Goal: Information Seeking & Learning: Learn about a topic

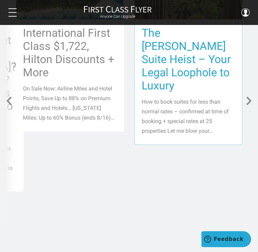
scroll to position [1153, 0]
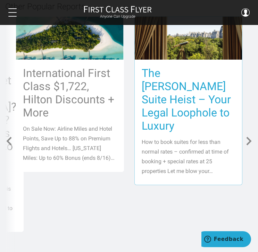
click at [208, 81] on h3 "The [PERSON_NAME] Suite Heist – Your Legal Loophole to Luxury" at bounding box center [189, 100] width 94 height 66
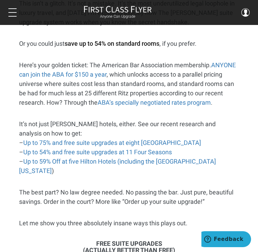
scroll to position [278, 0]
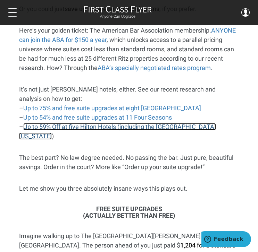
click at [142, 125] on link "Up to 59% Off at five Hilton Hotels (including the Waldorf New York" at bounding box center [117, 131] width 197 height 17
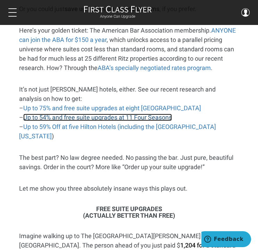
click at [116, 118] on link "Up to 54% and free suite upgrades at 11 Four Seasons" at bounding box center [97, 117] width 149 height 7
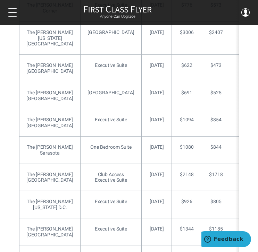
scroll to position [2743, 0]
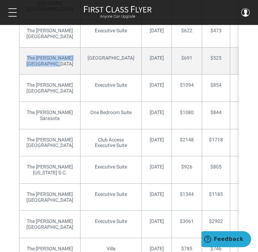
drag, startPoint x: 50, startPoint y: 103, endPoint x: 24, endPoint y: 92, distance: 28.0
click at [24, 75] on td "The Ritz-Carlton San Francisco" at bounding box center [49, 60] width 61 height 27
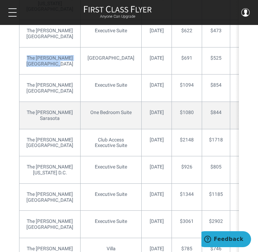
copy td "The Ritz-Carlton San Francisco"
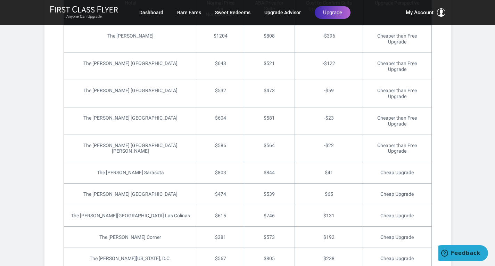
scroll to position [2659, 0]
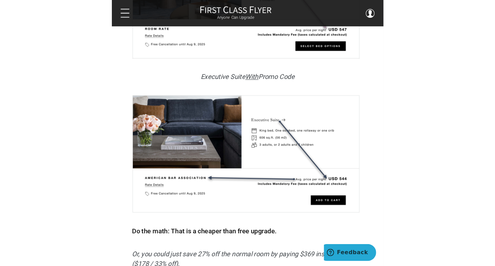
scroll to position [1076, 0]
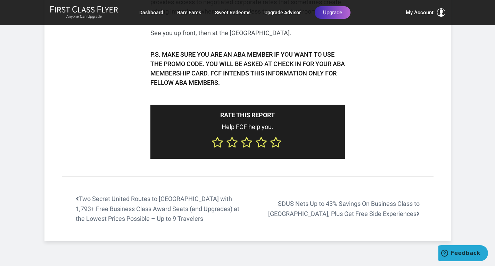
scroll to position [1174, 0]
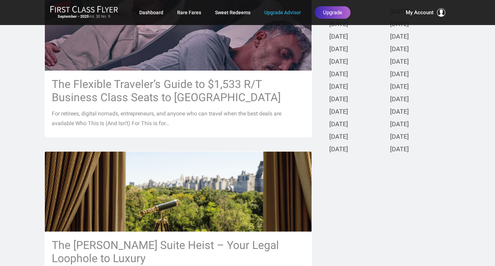
scroll to position [208, 0]
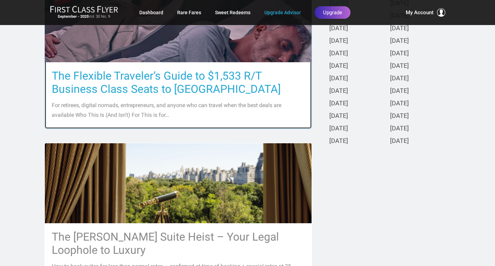
click at [187, 90] on h3 "The Flexible Traveler’s Guide to $1,533 R/T Business Class Seats to Europe" at bounding box center [178, 82] width 253 height 26
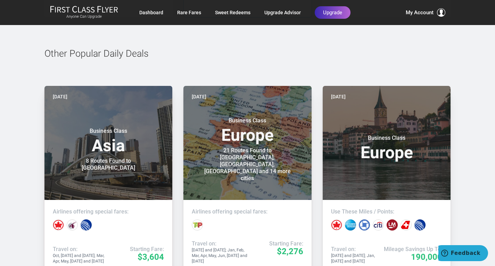
scroll to position [3264, 0]
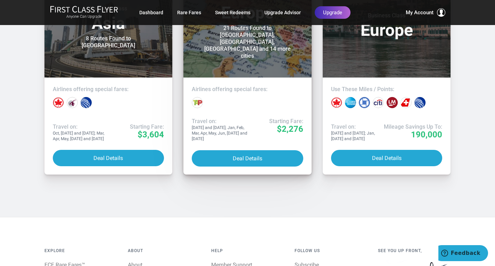
scroll to position [3403, 0]
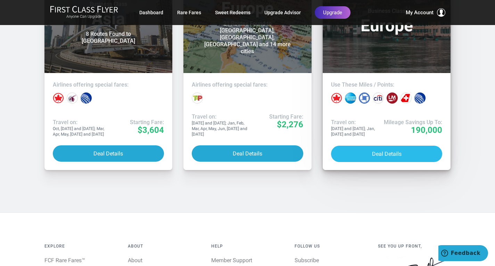
click at [365, 145] on button "Deal Details" at bounding box center [386, 153] width 111 height 16
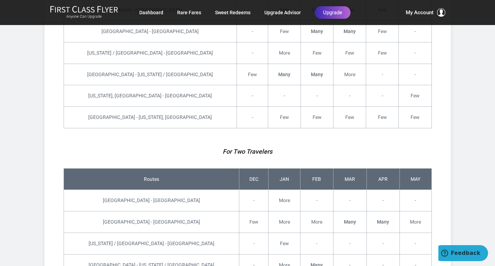
scroll to position [2257, 0]
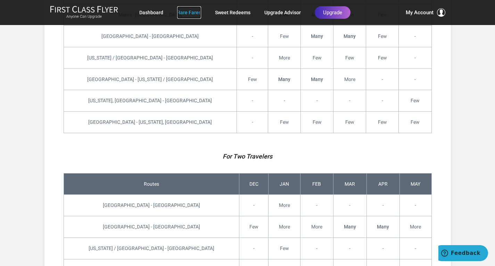
click at [193, 13] on link "Rare Fares" at bounding box center [189, 12] width 24 height 12
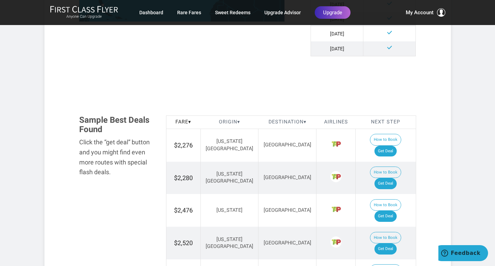
scroll to position [347, 0]
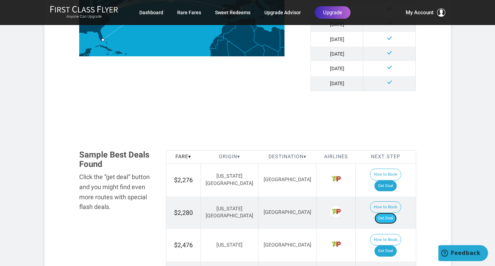
click at [393, 212] on link "Get Deal" at bounding box center [385, 217] width 22 height 11
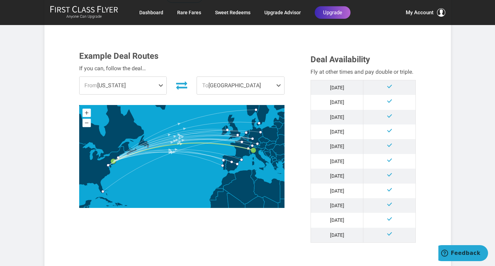
scroll to position [174, 0]
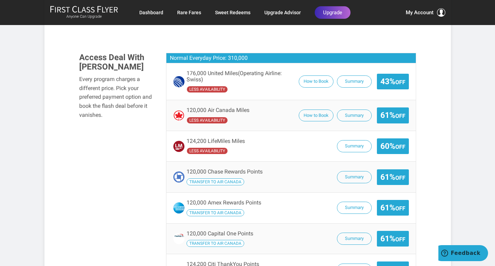
scroll to position [486, 0]
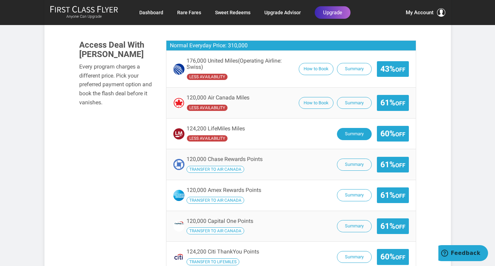
click at [353, 128] on button "Summary" at bounding box center [354, 134] width 35 height 12
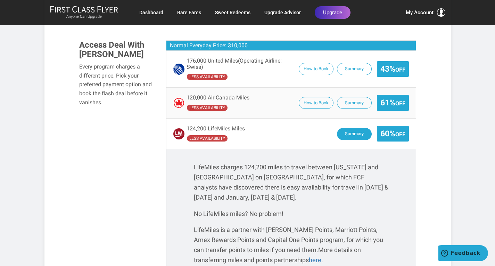
click at [353, 128] on button "Summary" at bounding box center [354, 134] width 35 height 12
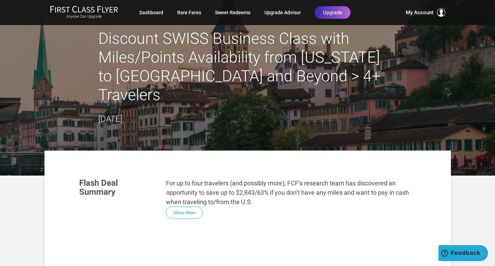
scroll to position [0, 0]
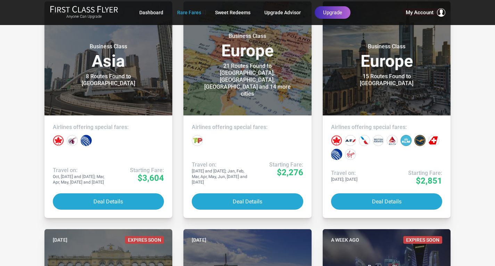
scroll to position [174, 0]
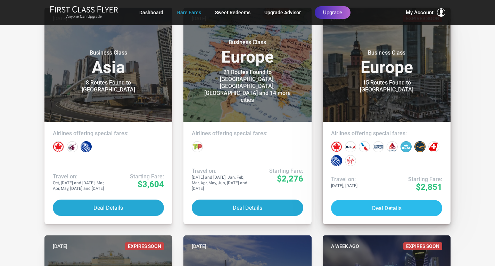
click at [386, 204] on button "Deal Details" at bounding box center [386, 208] width 111 height 16
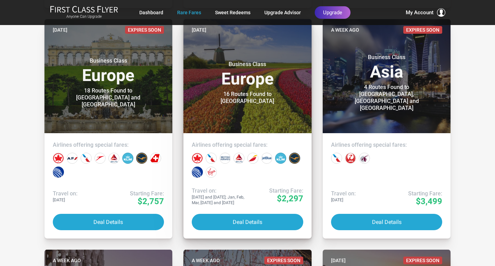
scroll to position [417, 0]
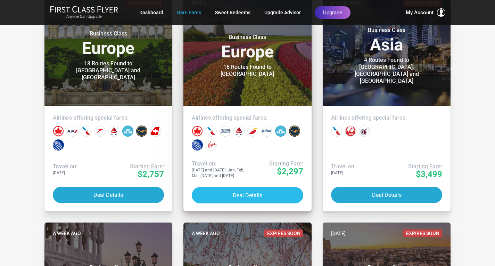
click at [251, 197] on button "Deal Details" at bounding box center [247, 195] width 111 height 16
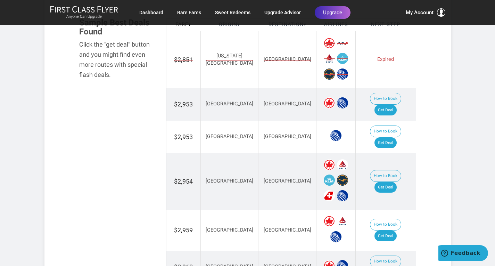
scroll to position [451, 0]
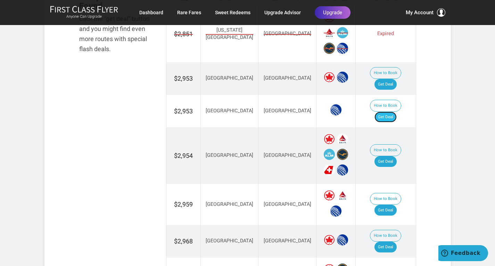
click at [397, 111] on link "Get Deal" at bounding box center [385, 116] width 22 height 11
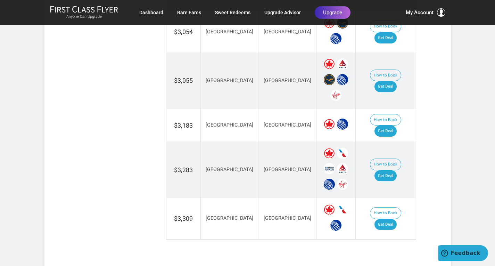
scroll to position [868, 0]
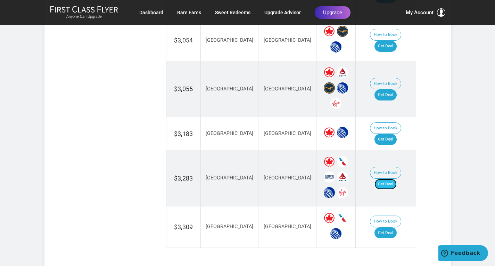
click at [384, 178] on link "Get Deal" at bounding box center [385, 183] width 22 height 11
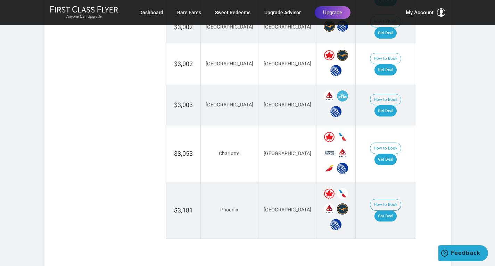
scroll to position [868, 0]
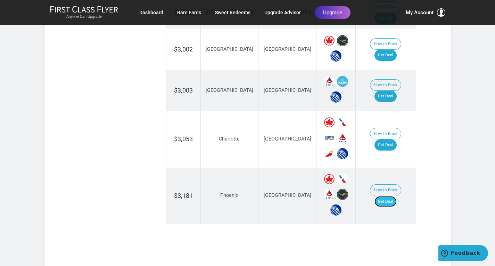
click at [392, 196] on link "Get Deal" at bounding box center [385, 201] width 22 height 11
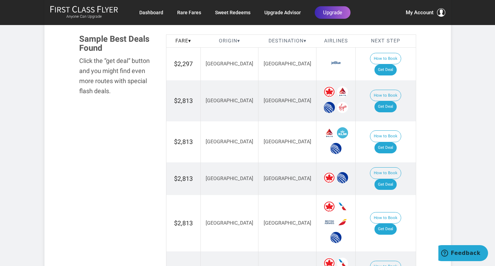
scroll to position [382, 0]
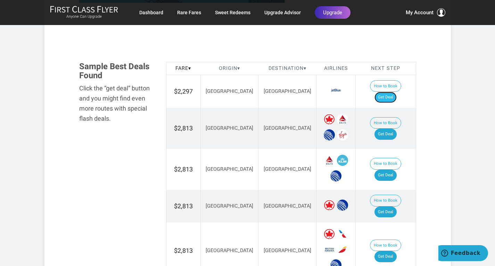
click at [393, 92] on link "Get Deal" at bounding box center [385, 97] width 22 height 11
